Goal: Task Accomplishment & Management: Manage account settings

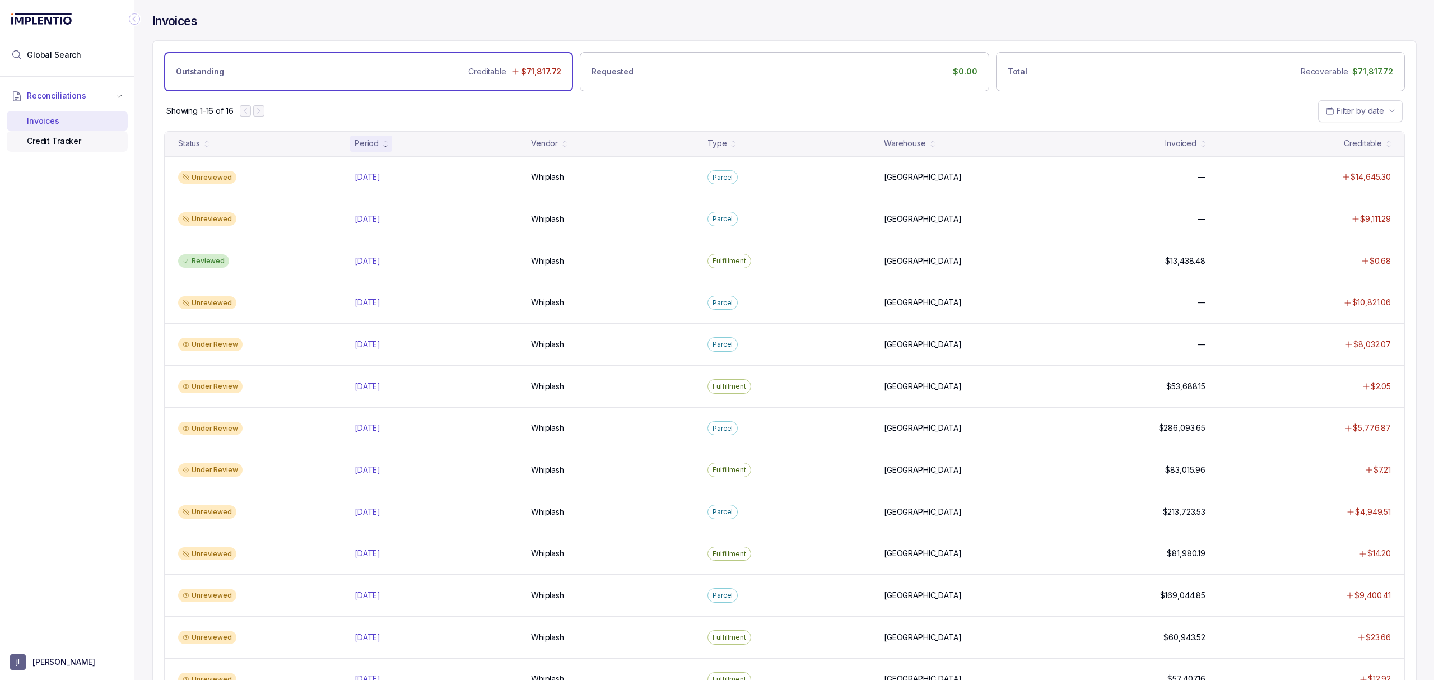
click at [78, 139] on div "Credit Tracker" at bounding box center [67, 141] width 103 height 20
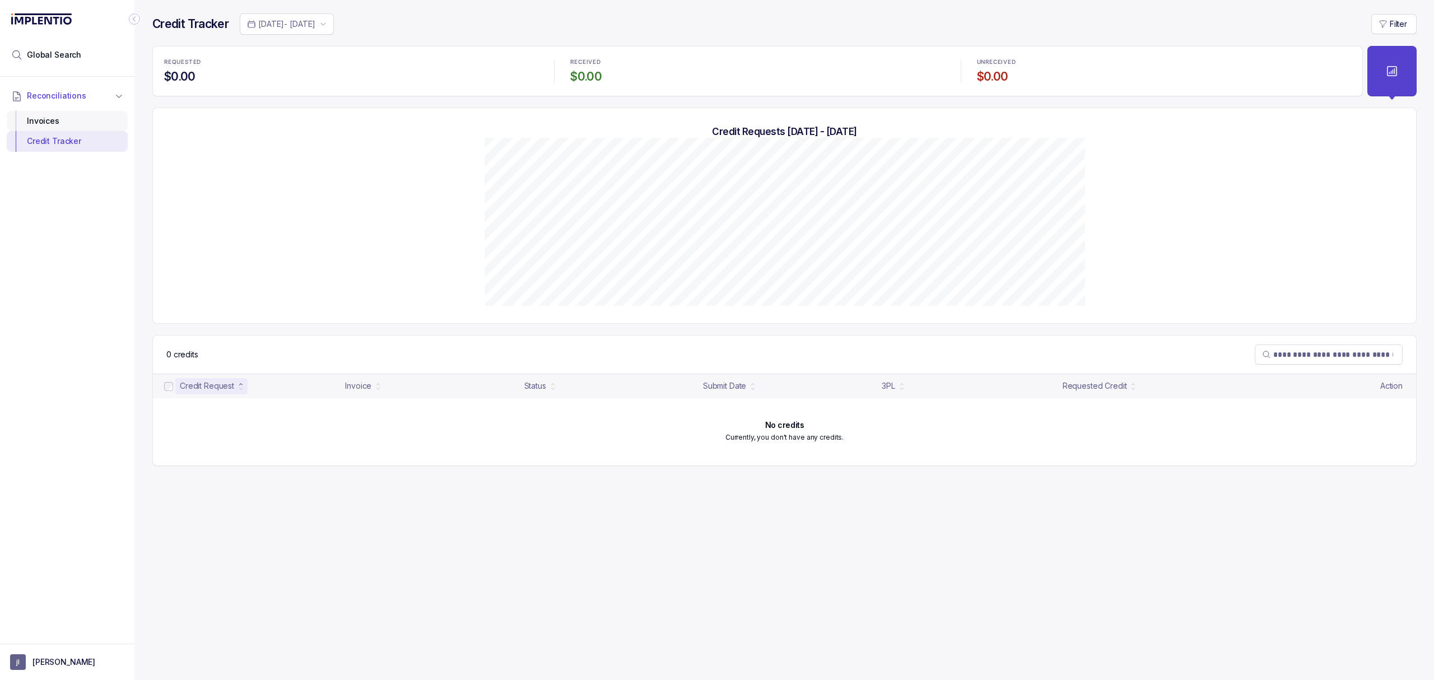
click at [77, 125] on div "Invoices" at bounding box center [67, 121] width 103 height 20
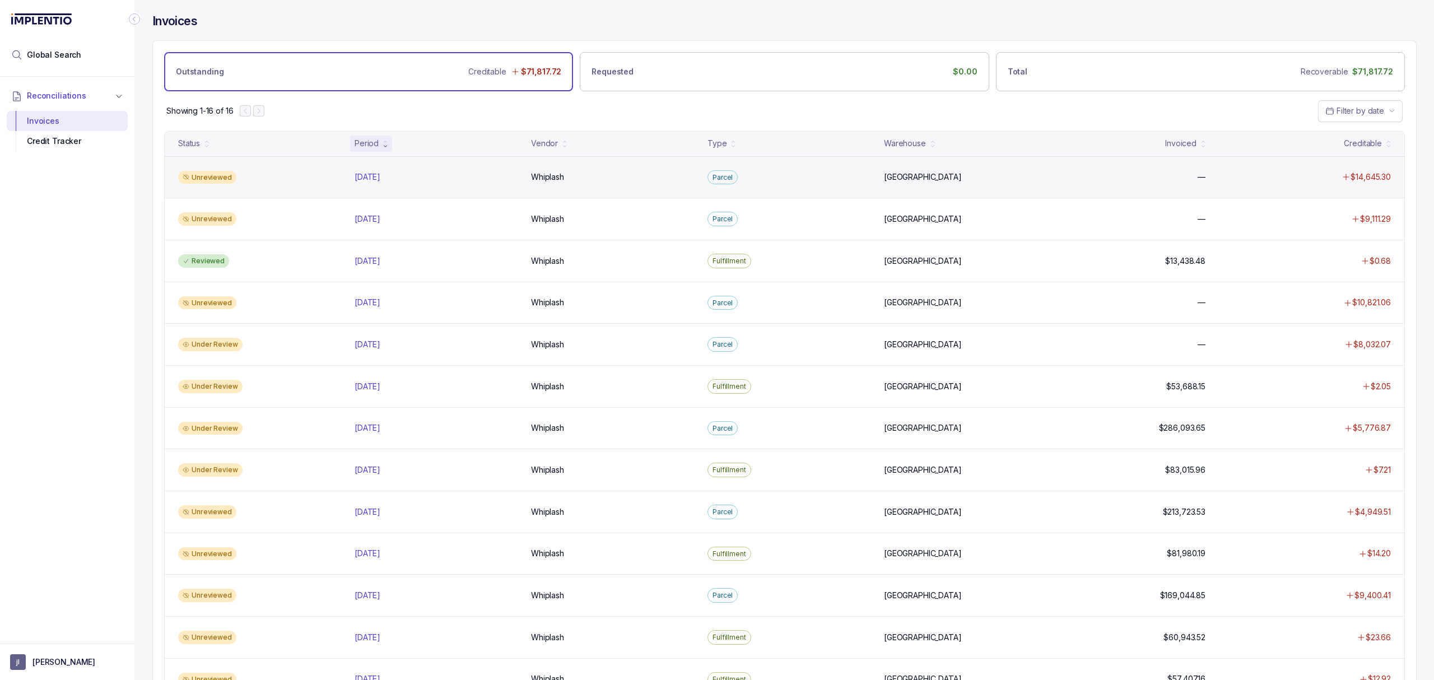
click at [285, 181] on div "Unreviewed" at bounding box center [260, 177] width 172 height 13
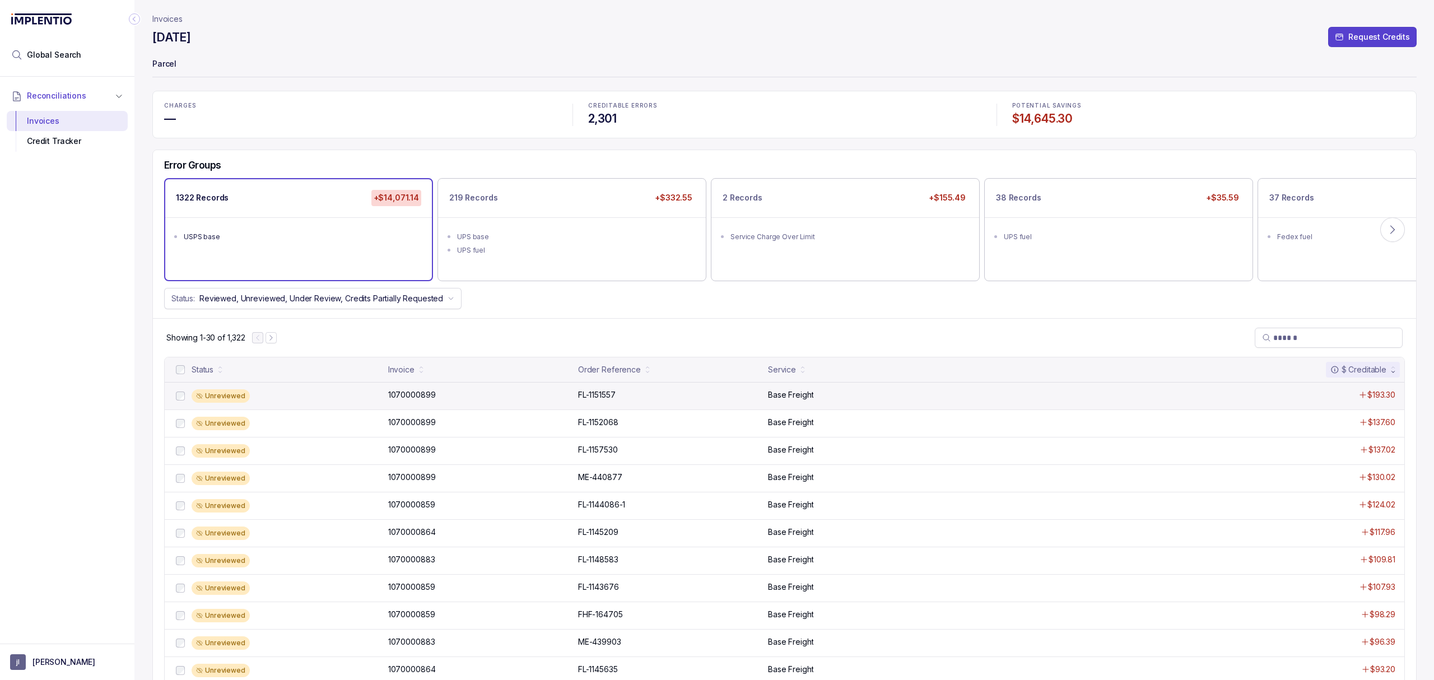
click at [295, 395] on div "Unreviewed" at bounding box center [287, 395] width 190 height 13
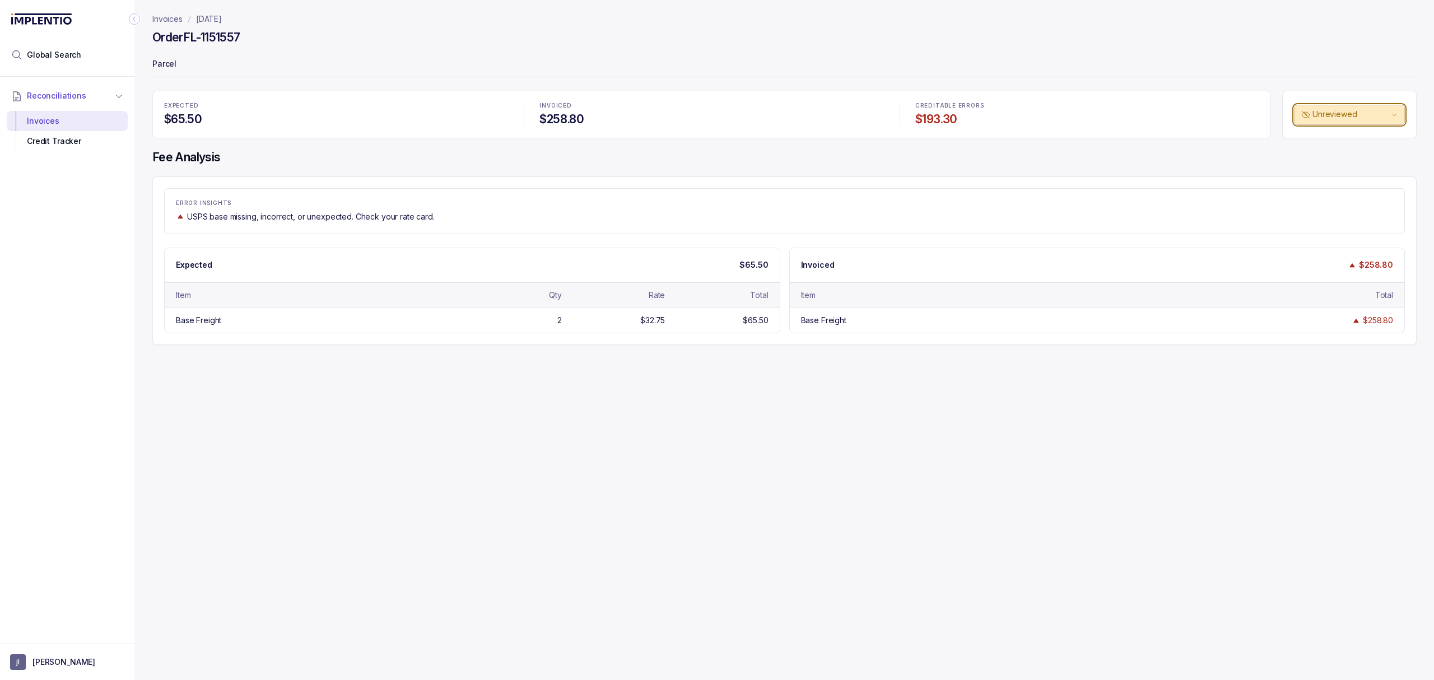
click at [1383, 114] on p "Unreviewed" at bounding box center [1350, 114] width 76 height 11
click at [1215, 26] on header "Invoices [DATE] Order FL-1151557 Parcel" at bounding box center [784, 45] width 1264 height 91
click at [172, 17] on p "Invoices" at bounding box center [167, 18] width 30 height 11
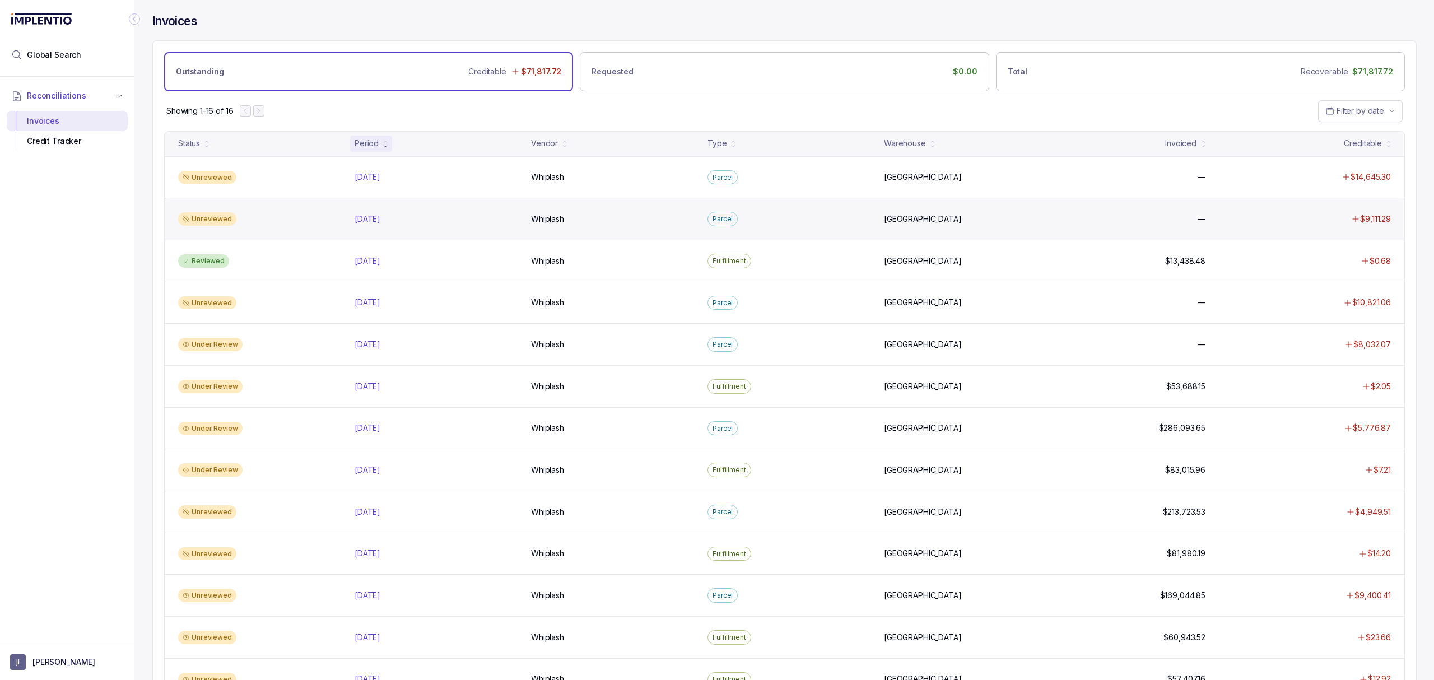
click at [241, 222] on div "Unreviewed" at bounding box center [260, 218] width 172 height 13
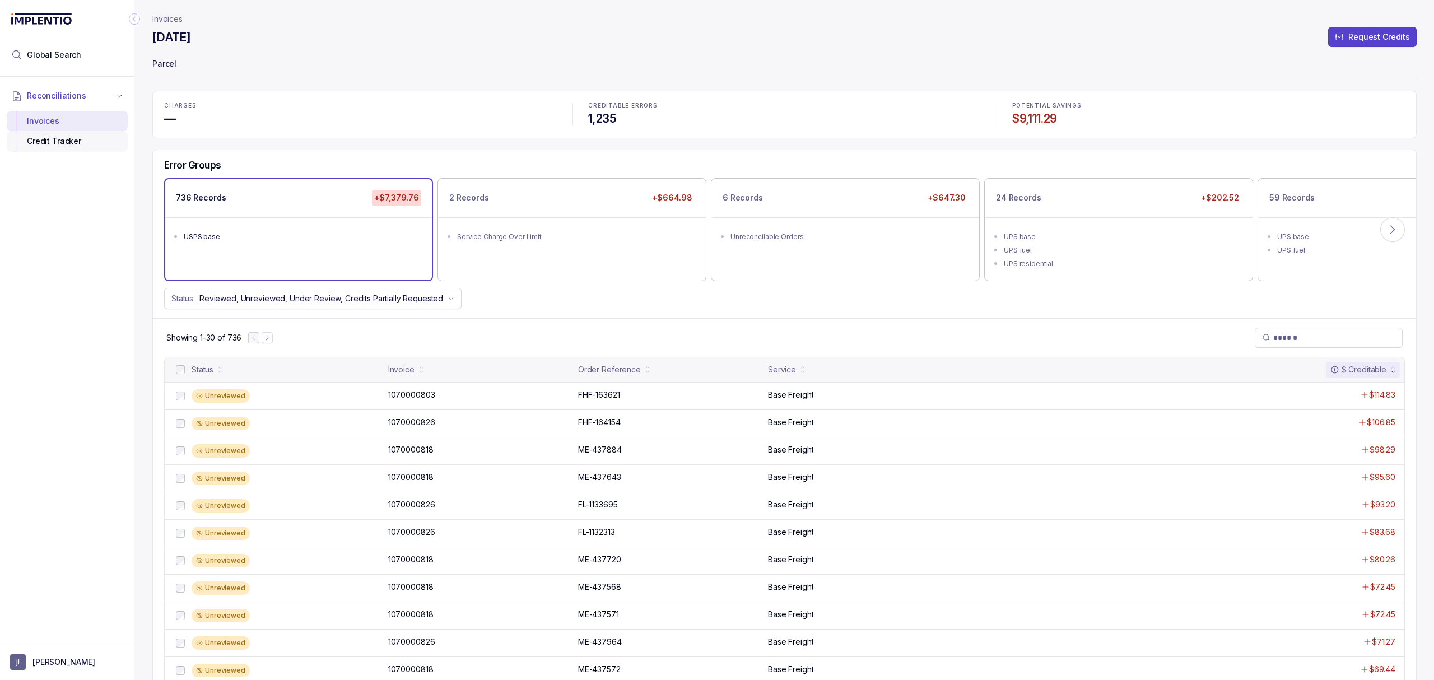
click at [86, 139] on div "Credit Tracker" at bounding box center [67, 141] width 103 height 20
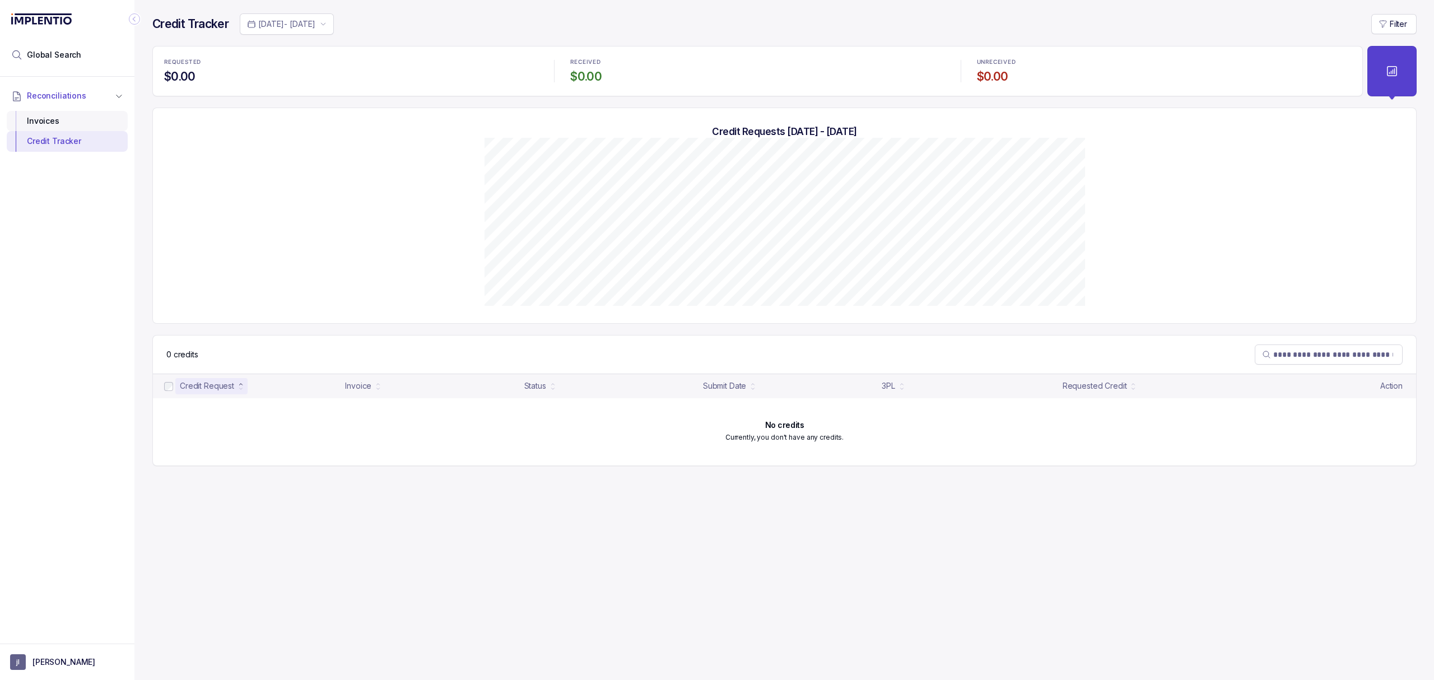
click at [92, 125] on div "Invoices" at bounding box center [67, 121] width 103 height 20
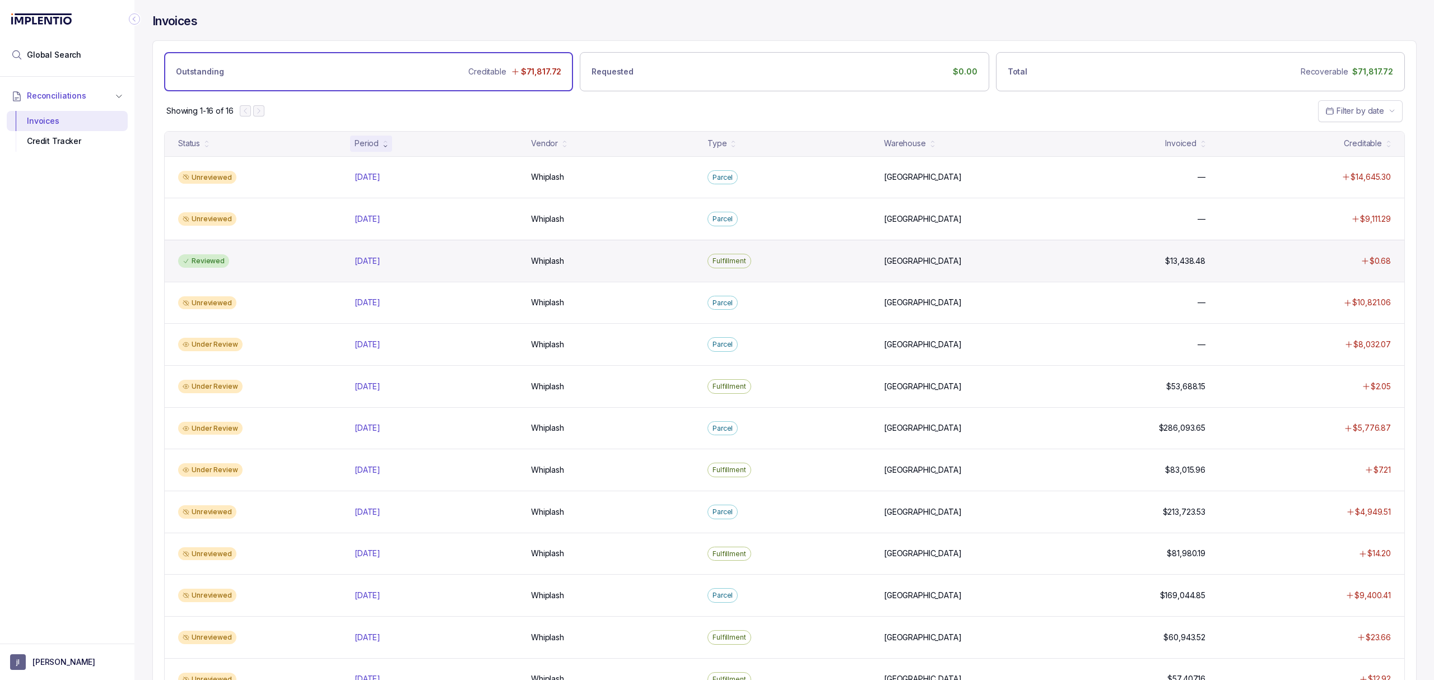
click at [245, 261] on div "Reviewed" at bounding box center [260, 260] width 172 height 13
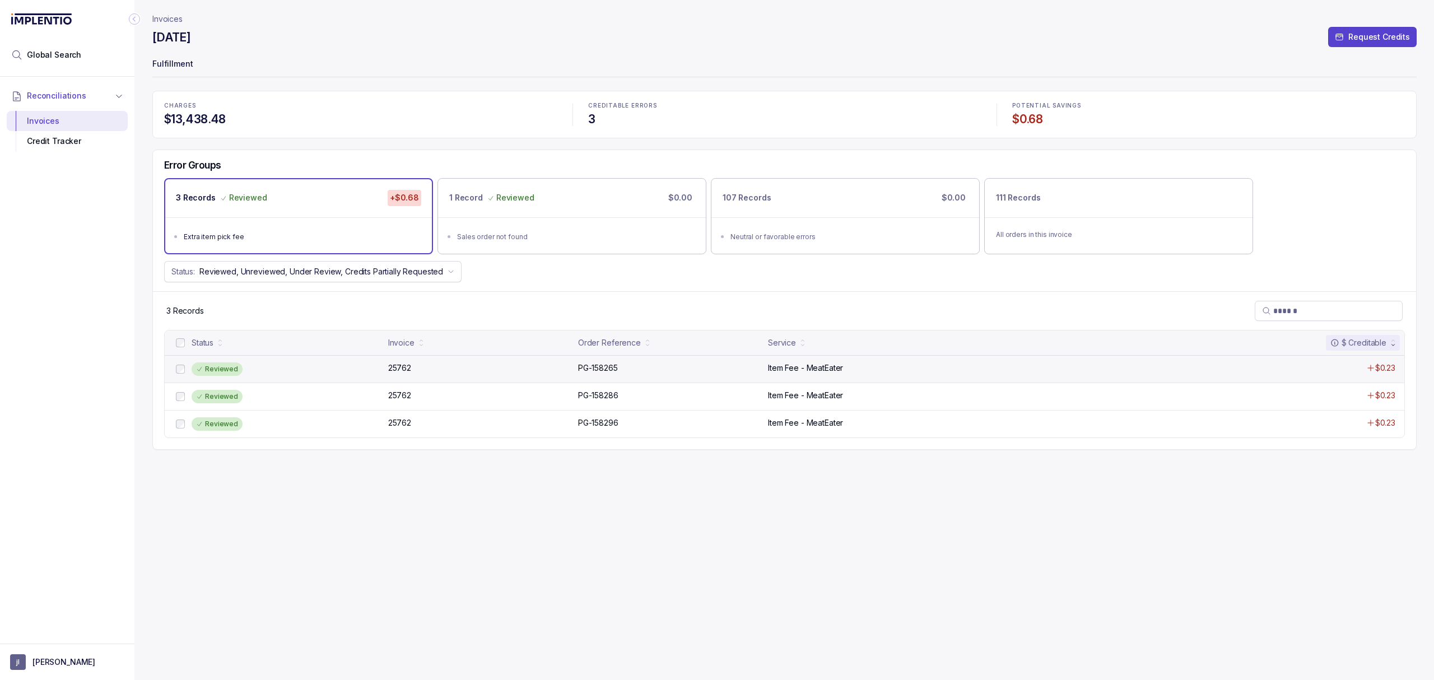
click at [276, 372] on div "Reviewed" at bounding box center [287, 368] width 190 height 13
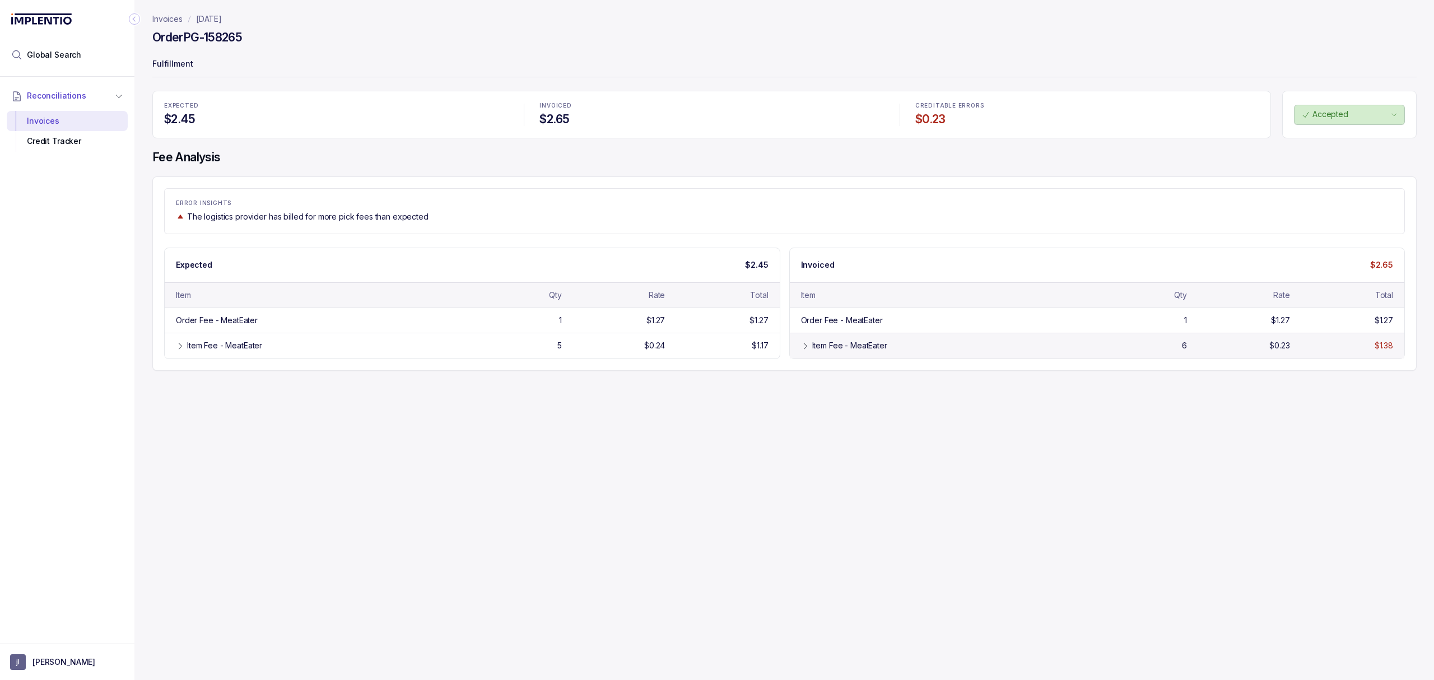
click at [805, 344] on icon at bounding box center [805, 346] width 9 height 9
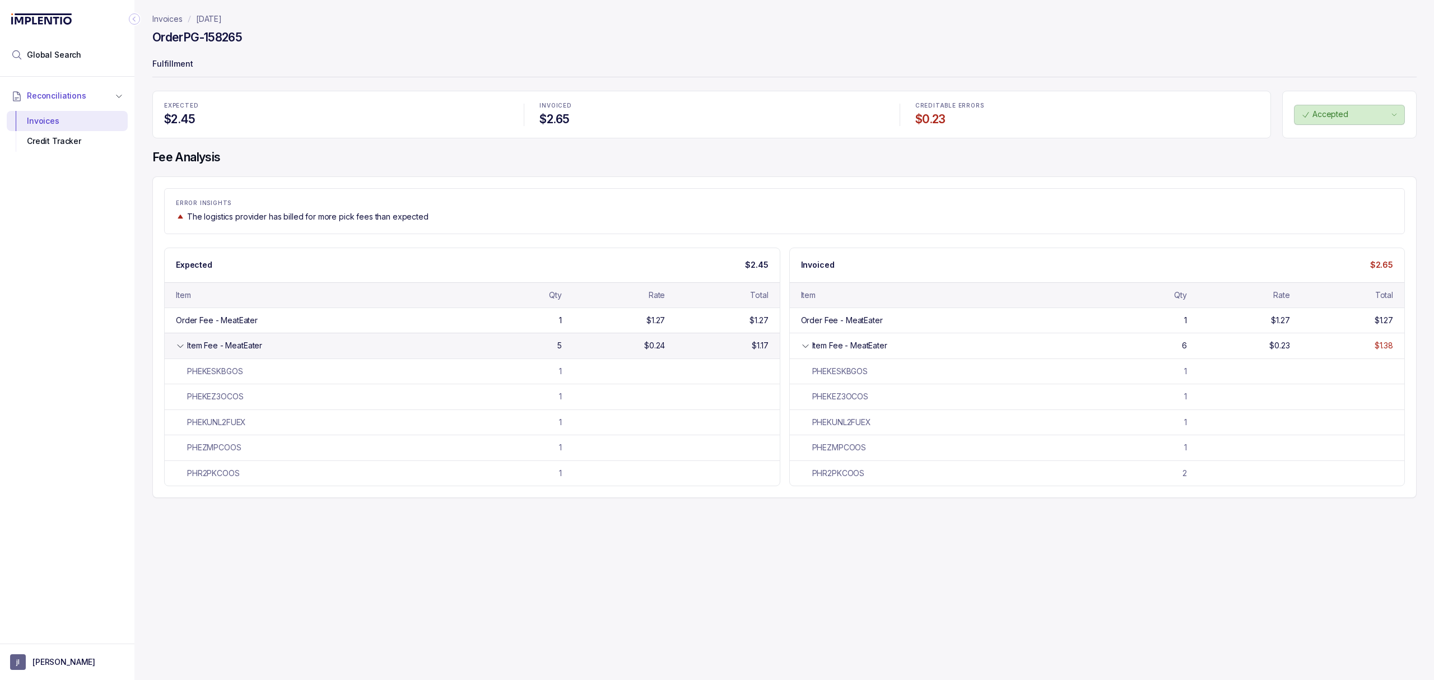
click at [264, 351] on div "Item Fee - MeatEater" at bounding box center [323, 345] width 272 height 11
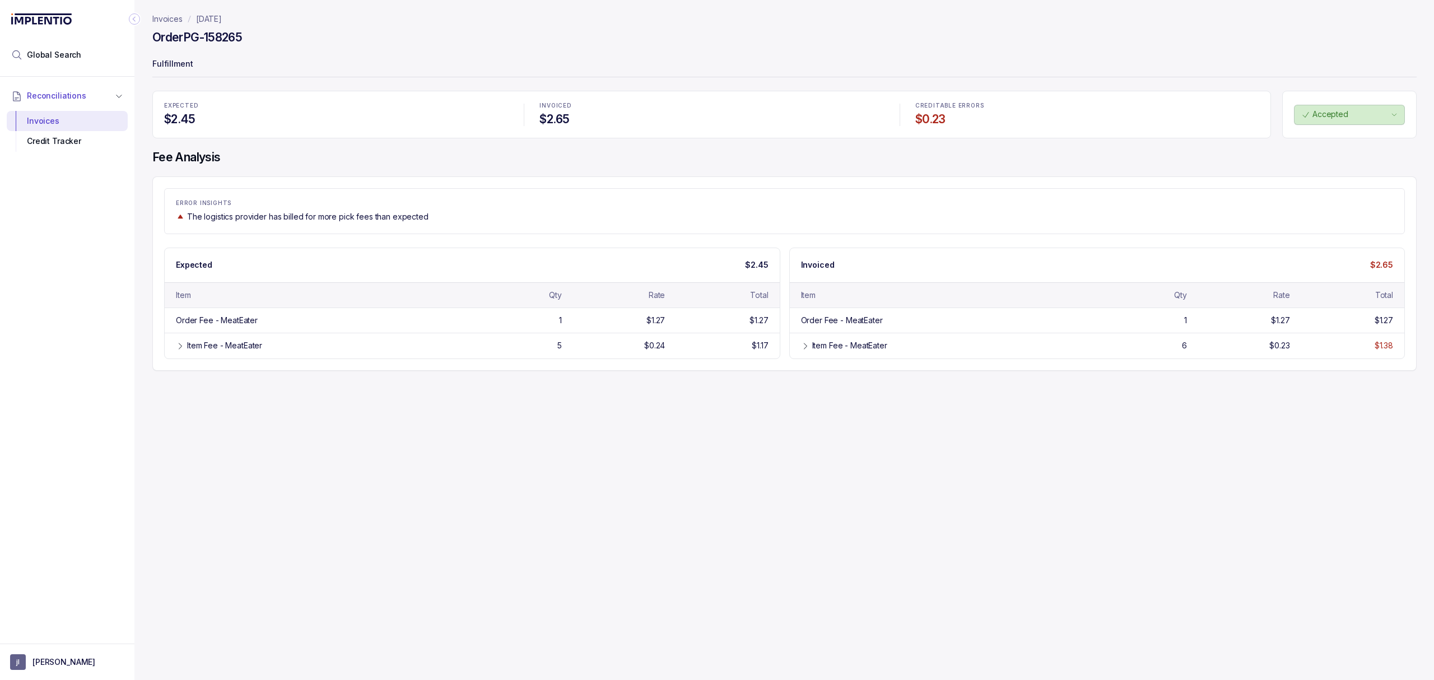
click at [209, 38] on h4 "Order PG-158265" at bounding box center [197, 38] width 90 height 16
click at [133, 19] on icon "Collapse Icon" at bounding box center [134, 19] width 3 height 5
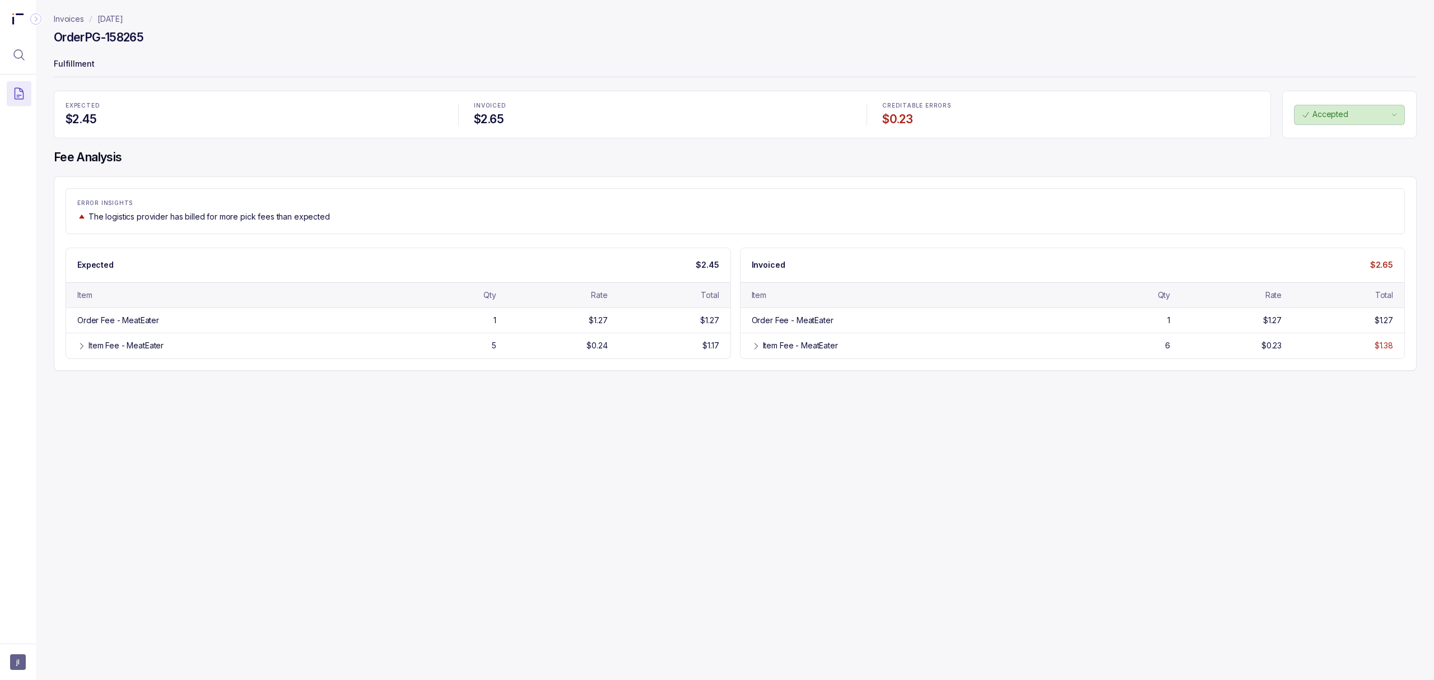
click at [31, 17] on icon "Collapse Icon" at bounding box center [35, 18] width 11 height 11
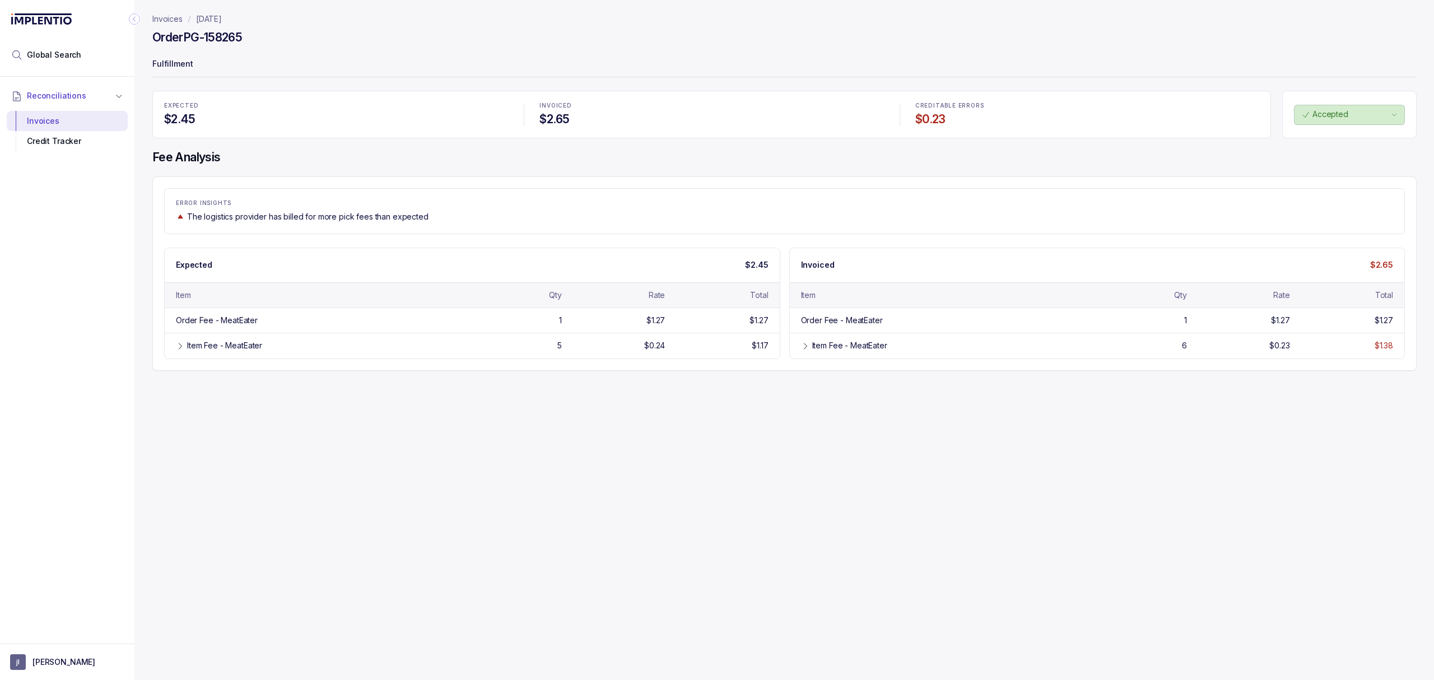
click at [220, 17] on p "[DATE]" at bounding box center [209, 18] width 26 height 11
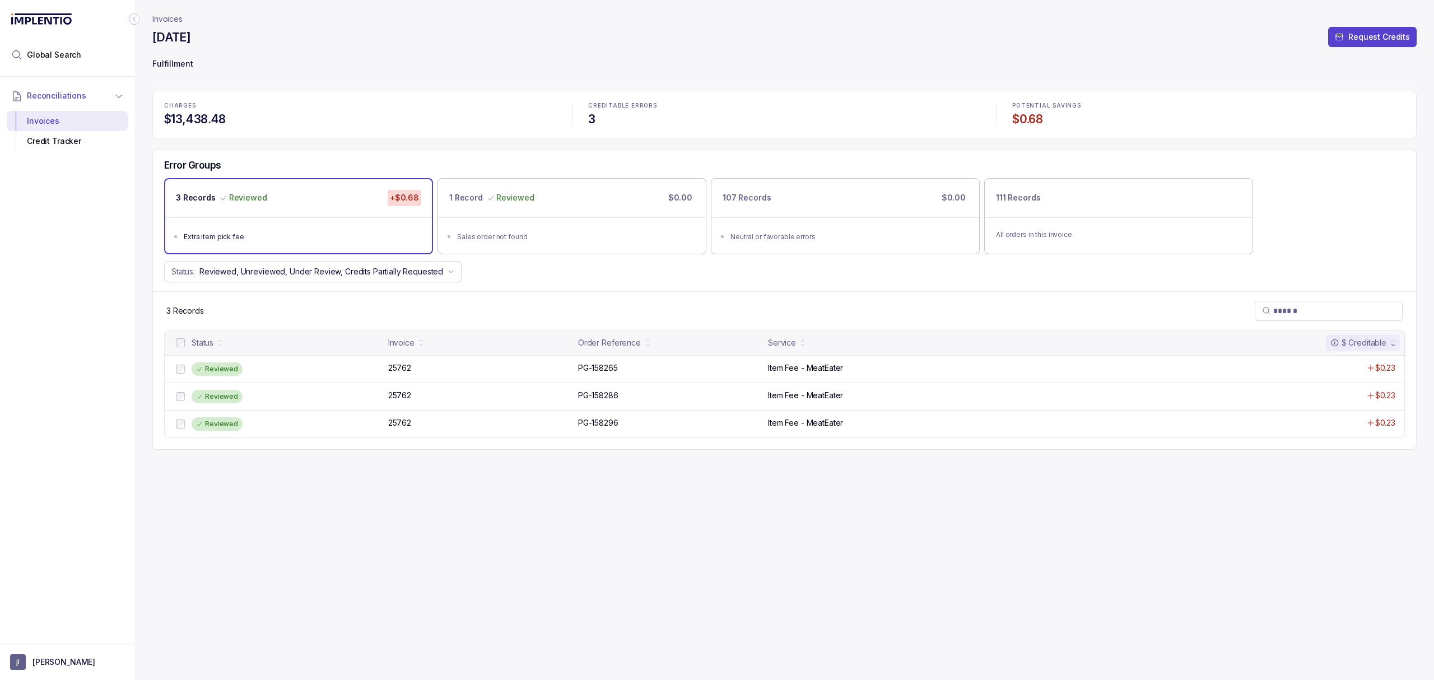
click at [164, 21] on p "Invoices" at bounding box center [167, 18] width 30 height 11
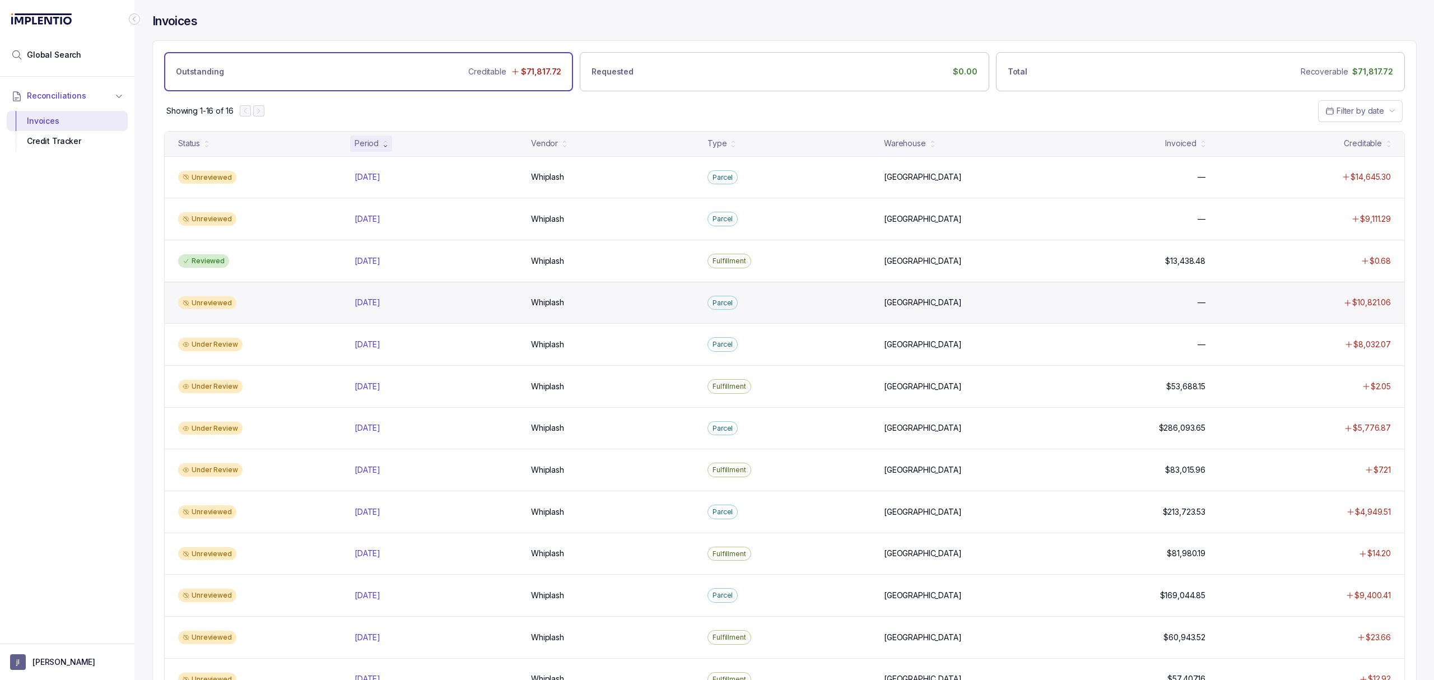
click at [290, 298] on div "Unreviewed [DATE] [DATE] Whiplash Whiplash [GEOGRAPHIC_DATA] — — $10,821.06" at bounding box center [784, 303] width 1239 height 42
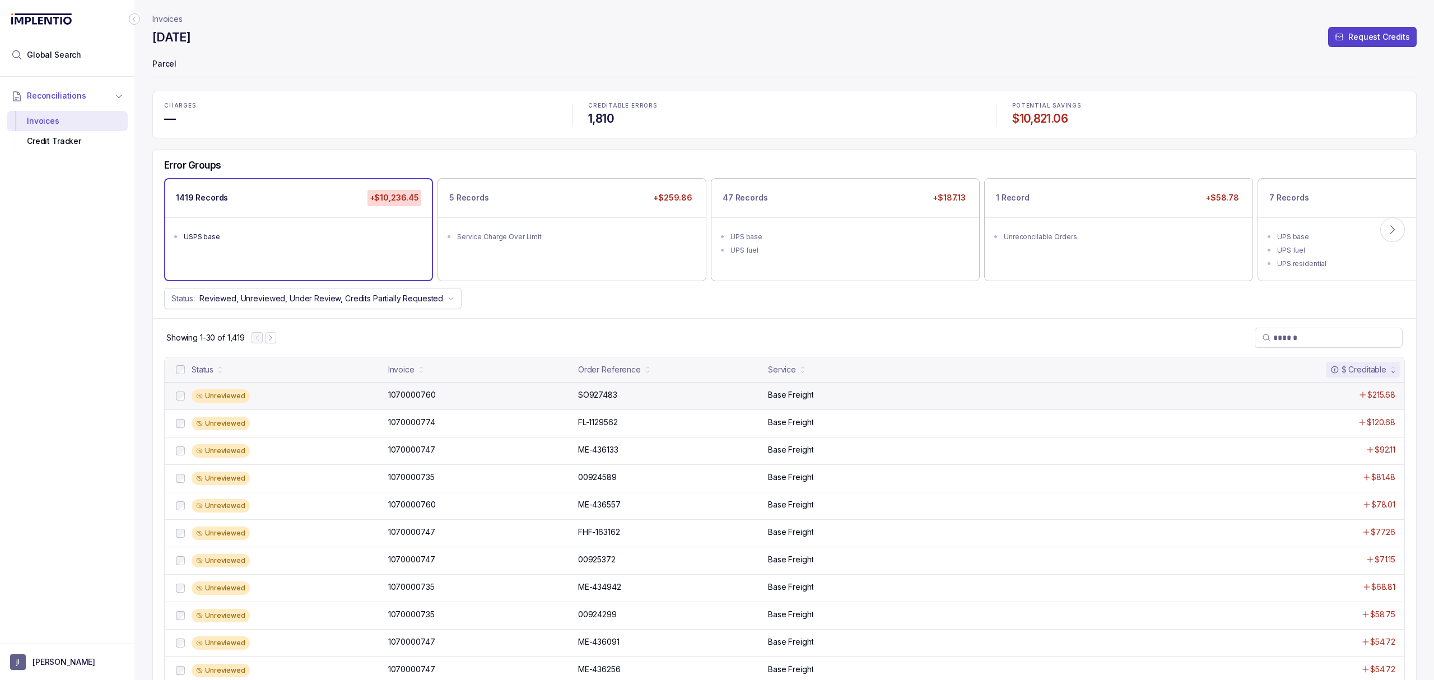
click at [277, 401] on div "Unreviewed" at bounding box center [287, 395] width 190 height 13
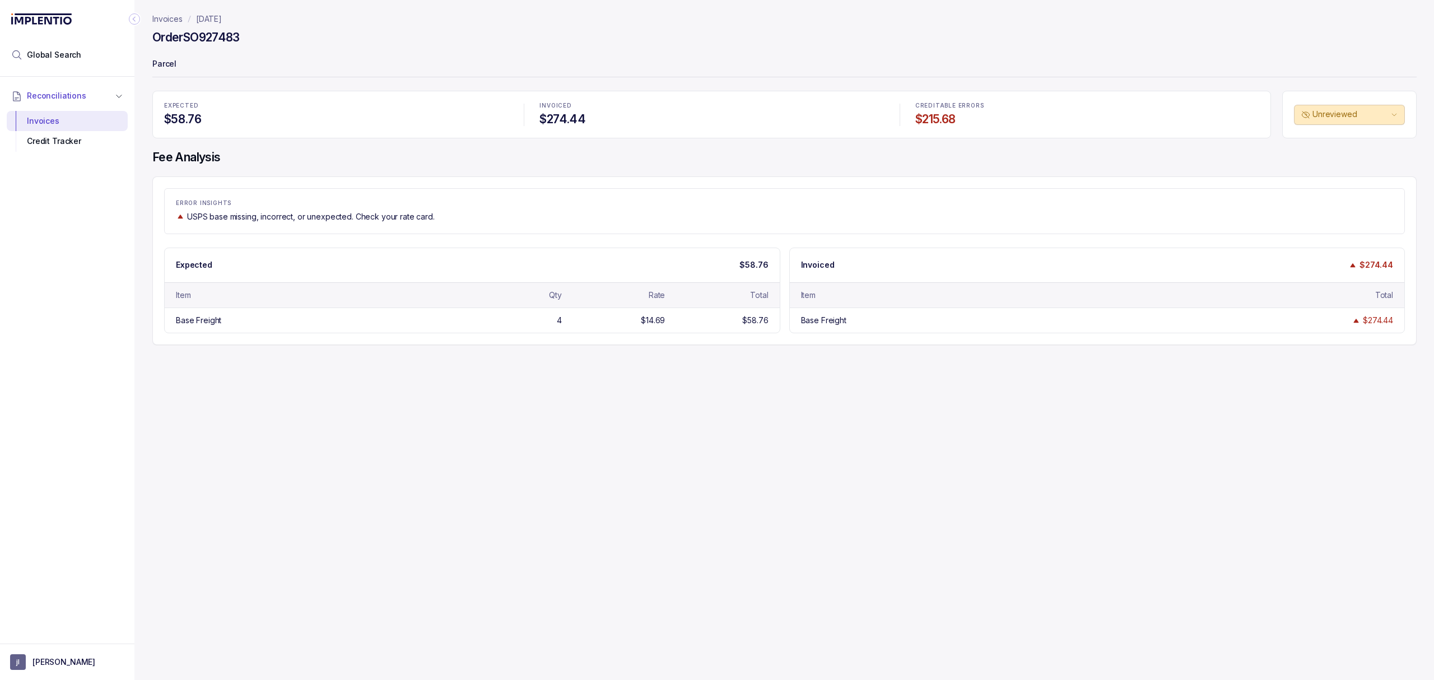
click at [222, 16] on p "[DATE]" at bounding box center [209, 18] width 26 height 11
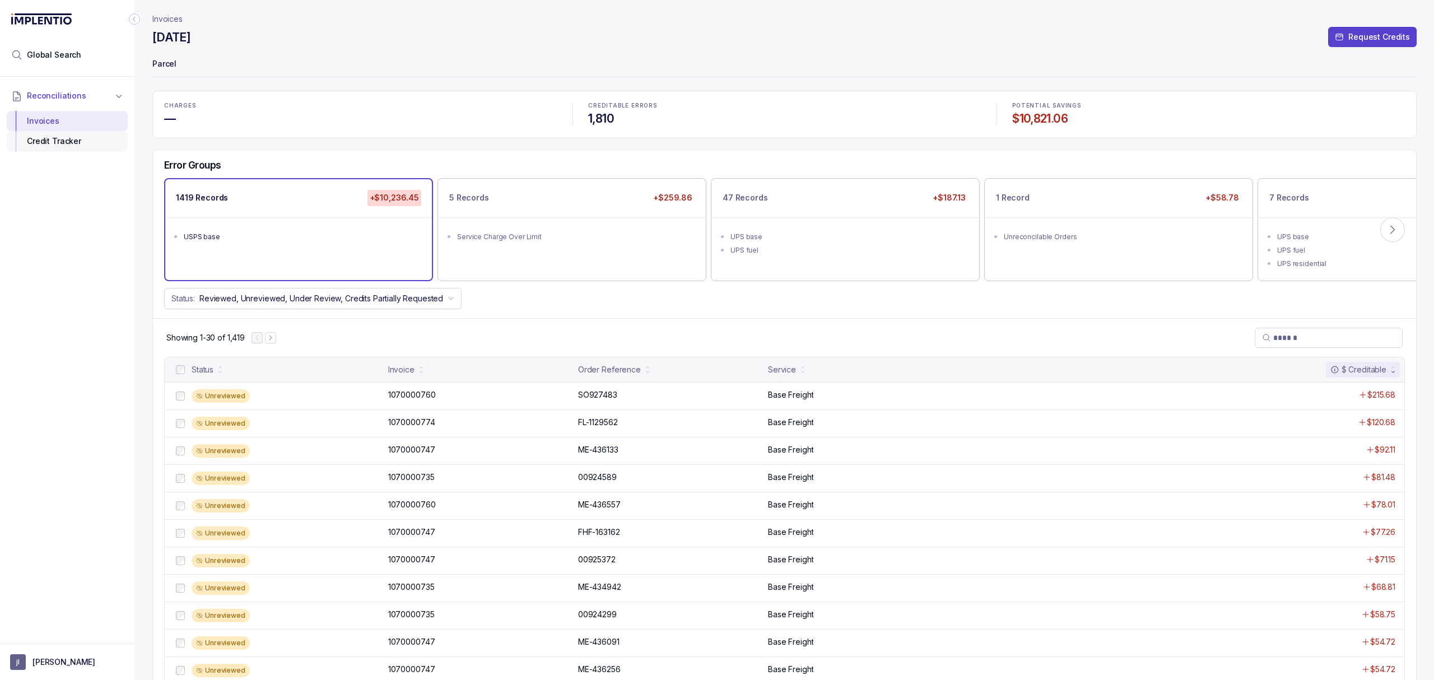
click at [76, 137] on div "Credit Tracker" at bounding box center [67, 141] width 103 height 20
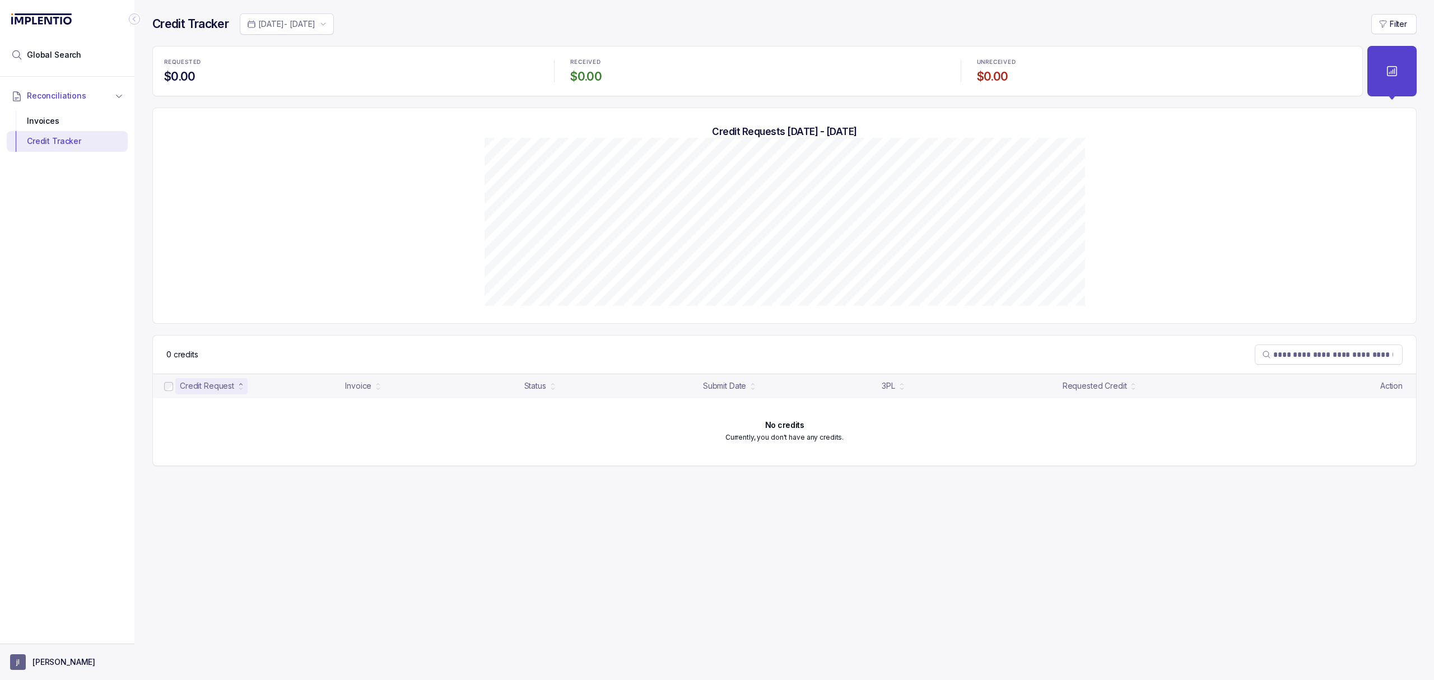
click at [36, 664] on p "[PERSON_NAME]" at bounding box center [63, 661] width 63 height 11
click at [45, 635] on p "Logout" at bounding box center [73, 637] width 93 height 11
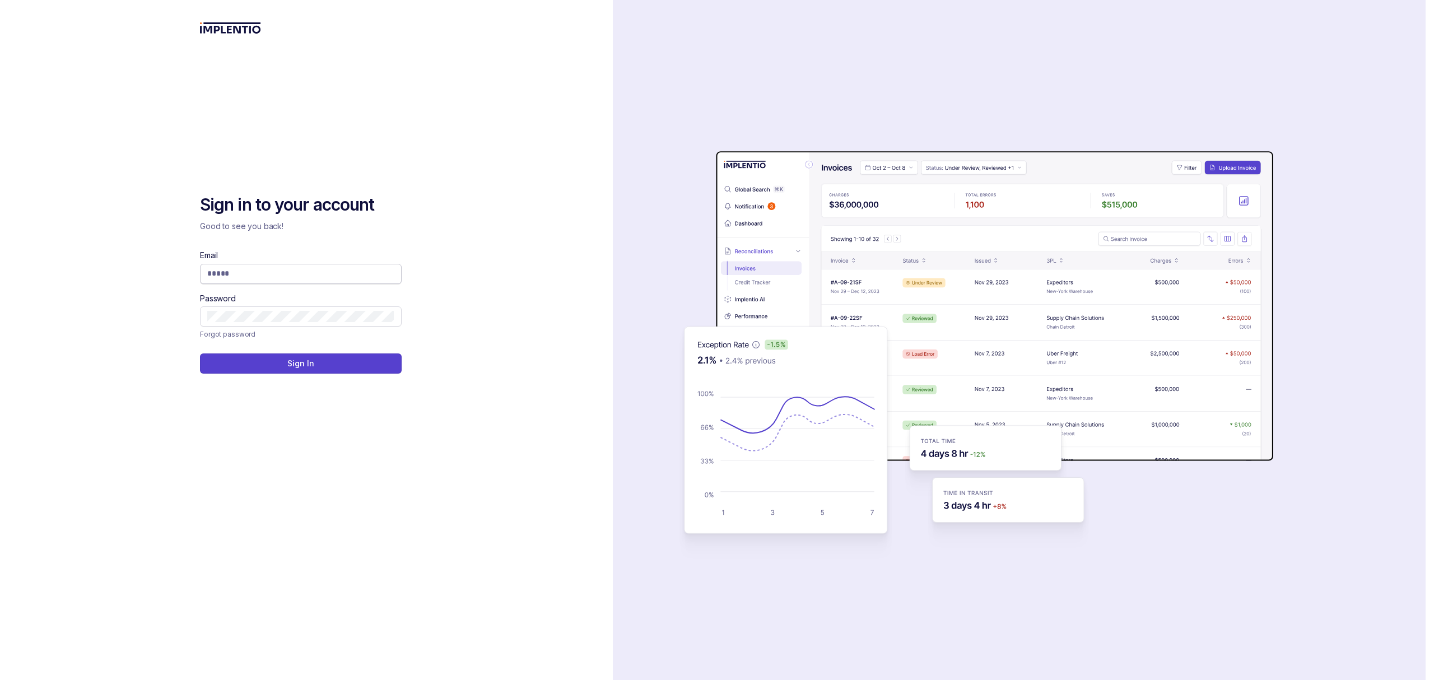
click at [297, 276] on input "Email" at bounding box center [300, 273] width 187 height 11
type input "**********"
